Goal: Transaction & Acquisition: Download file/media

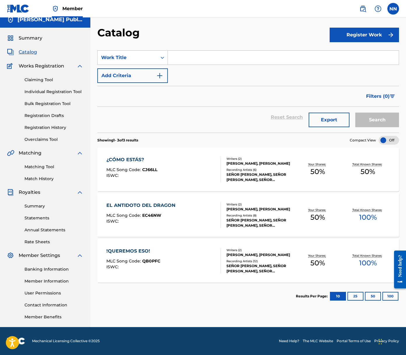
click at [129, 160] on div "¿CÓMO ESTÁS?" at bounding box center [131, 159] width 51 height 7
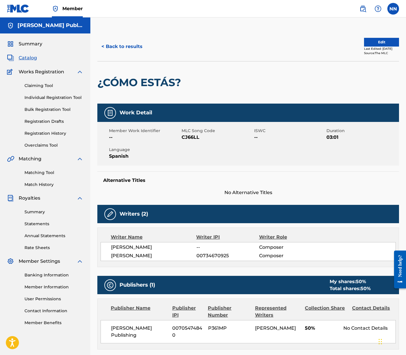
click at [126, 43] on button "< Back to results" at bounding box center [121, 46] width 49 height 15
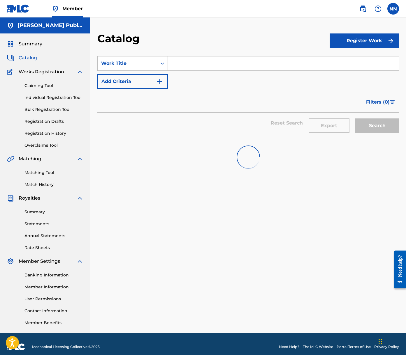
scroll to position [6, 0]
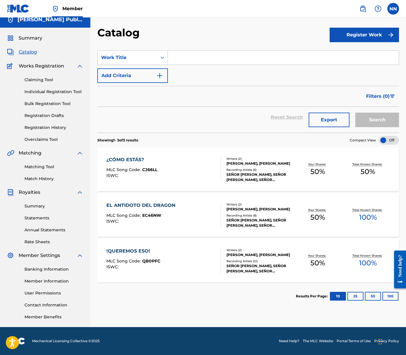
click at [126, 204] on div "EL ANTIDOTO DEL DRAGON" at bounding box center [142, 205] width 72 height 7
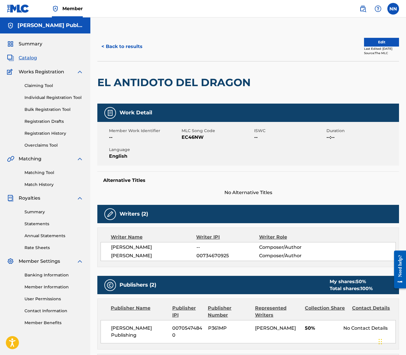
click at [38, 213] on link "Summary" at bounding box center [53, 212] width 59 height 6
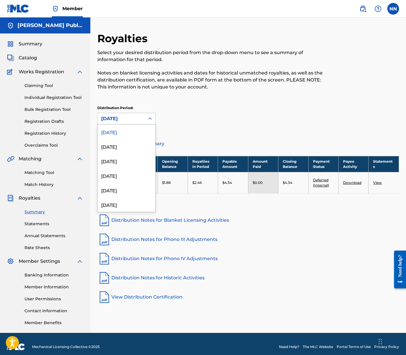
click at [134, 118] on div "[DATE]" at bounding box center [121, 118] width 40 height 7
click at [131, 144] on div "[DATE]" at bounding box center [127, 146] width 58 height 15
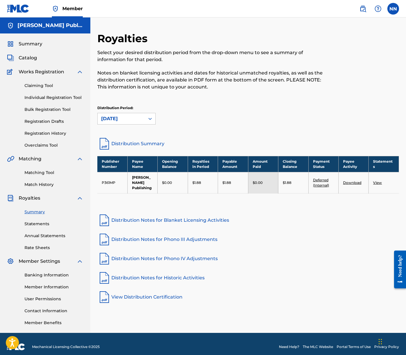
click at [125, 121] on div "[DATE]" at bounding box center [121, 118] width 40 height 7
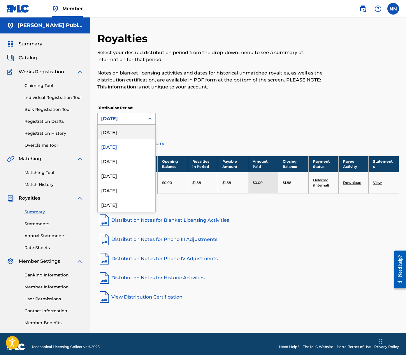
click at [120, 129] on div "[DATE]" at bounding box center [127, 132] width 58 height 15
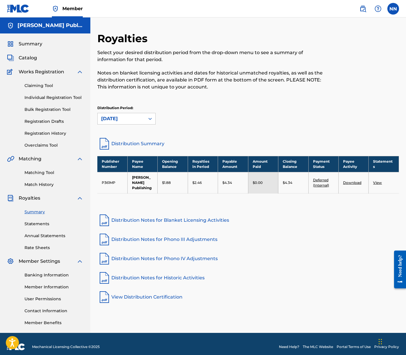
click at [380, 184] on link "View" at bounding box center [377, 183] width 9 height 4
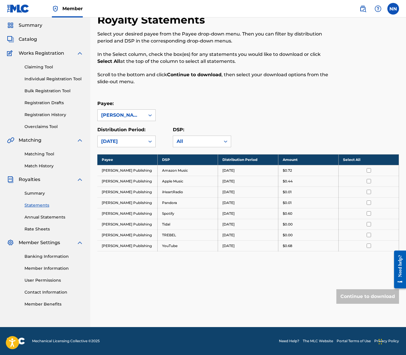
scroll to position [61, 0]
click at [369, 168] on input "checkbox" at bounding box center [368, 170] width 4 height 4
click at [369, 245] on input "checkbox" at bounding box center [368, 246] width 4 height 4
click at [366, 298] on button "Continue to download" at bounding box center [367, 297] width 63 height 15
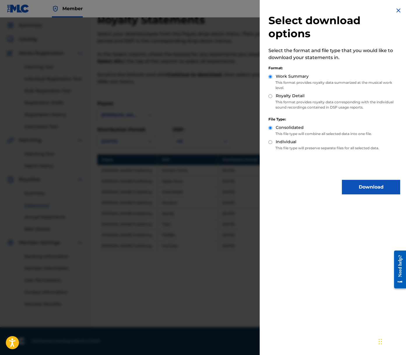
click at [271, 97] on input "Royalty Detail" at bounding box center [270, 96] width 4 height 4
radio input "true"
click at [368, 189] on button "Download" at bounding box center [371, 187] width 58 height 15
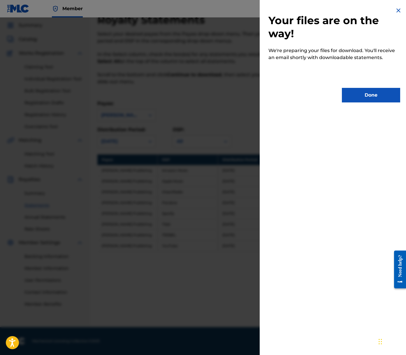
click at [367, 96] on button "Done" at bounding box center [371, 95] width 58 height 15
